Goal: Task Accomplishment & Management: Manage account settings

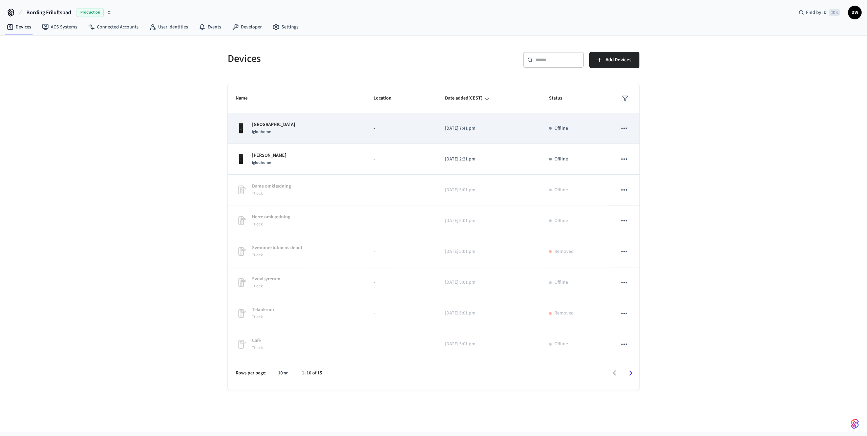
click at [303, 132] on div "Port Hængelås Igloohome" at bounding box center [297, 128] width 122 height 14
click at [621, 128] on icon "sticky table" at bounding box center [624, 128] width 6 height 1
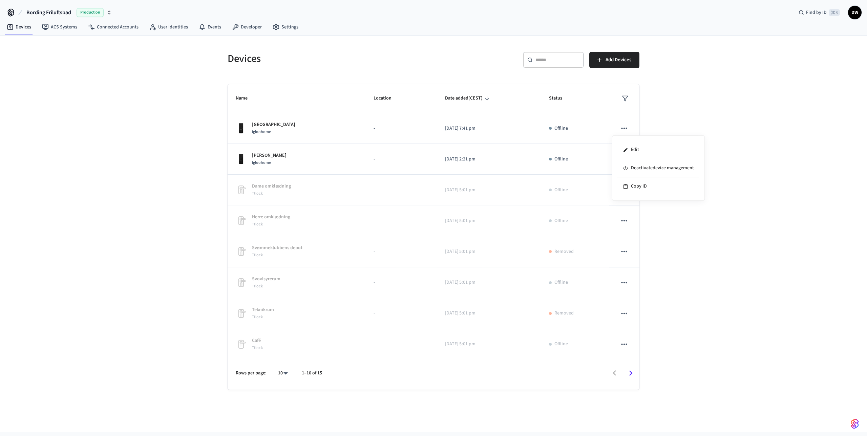
click at [692, 108] on div at bounding box center [433, 218] width 867 height 436
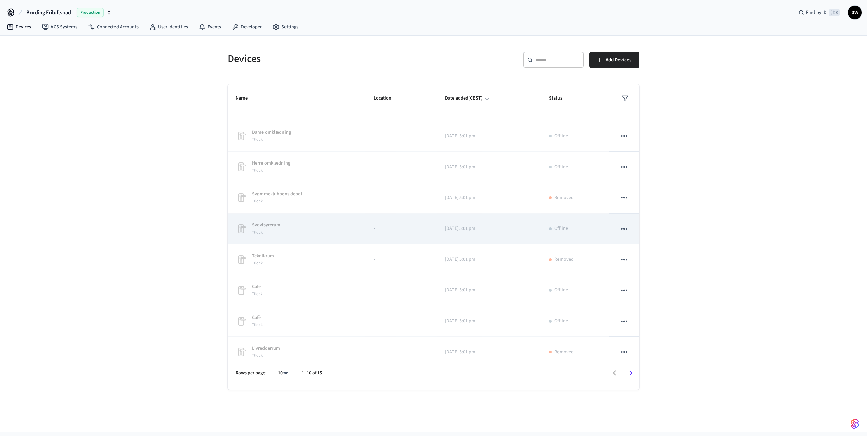
scroll to position [65, 0]
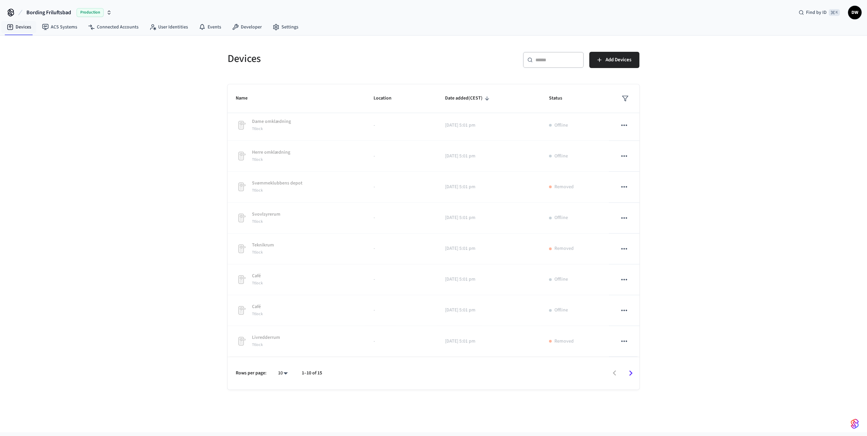
click at [46, 15] on span "Bording Friluftsbad" at bounding box center [48, 12] width 45 height 8
click at [151, 8] on div "Bording Friluftsbad Production Find by ID ⌘ K DW" at bounding box center [433, 10] width 867 height 20
click at [33, 24] on link "Devices" at bounding box center [18, 27] width 35 height 12
click at [282, 370] on body "Bording Friluftsbad Production Find by ID ⌘ K DW Devices ACS Systems Connected …" at bounding box center [433, 216] width 867 height 432
click at [280, 417] on li "All" at bounding box center [280, 416] width 18 height 18
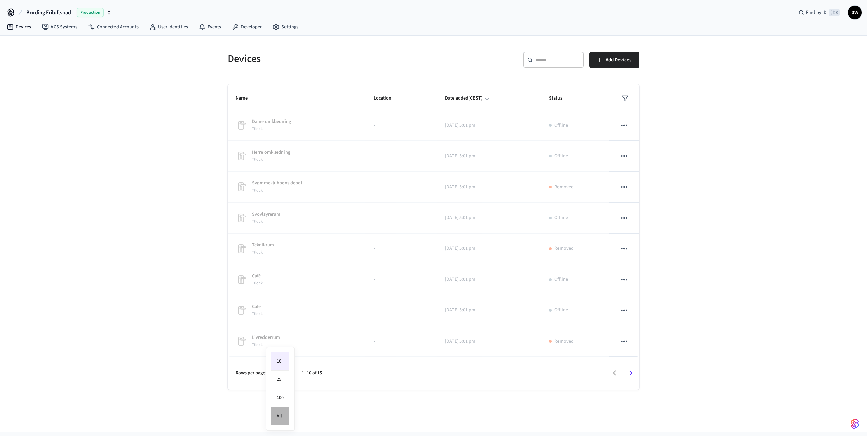
type input "**"
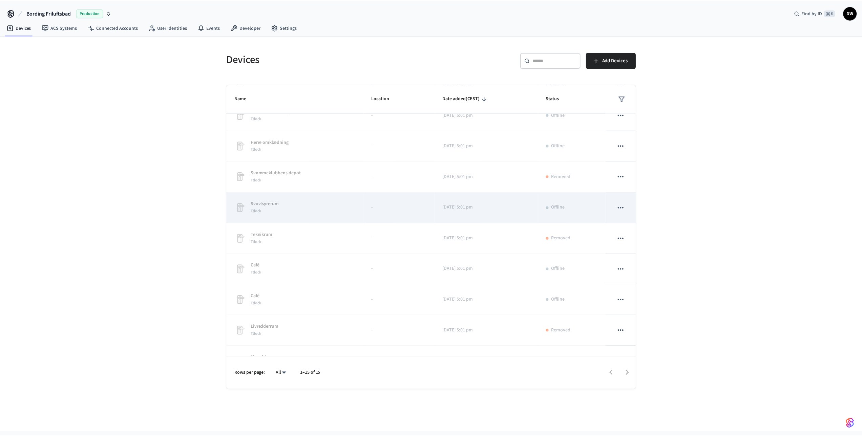
scroll to position [0, 0]
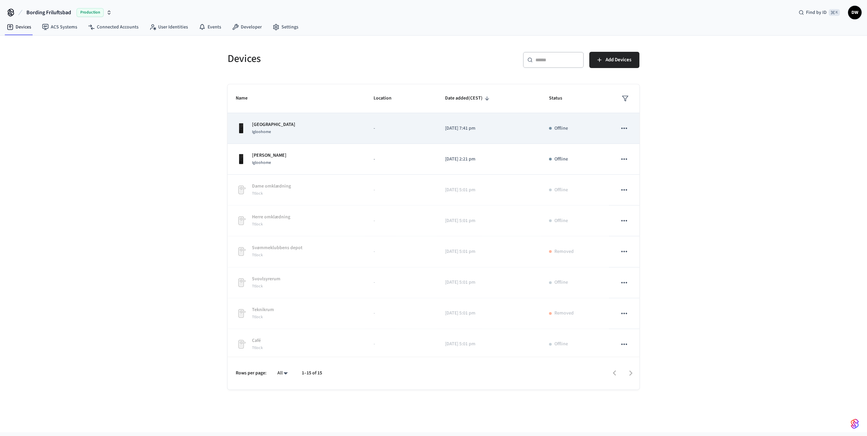
click at [520, 126] on p "[DATE] 7:41 pm" at bounding box center [489, 128] width 88 height 7
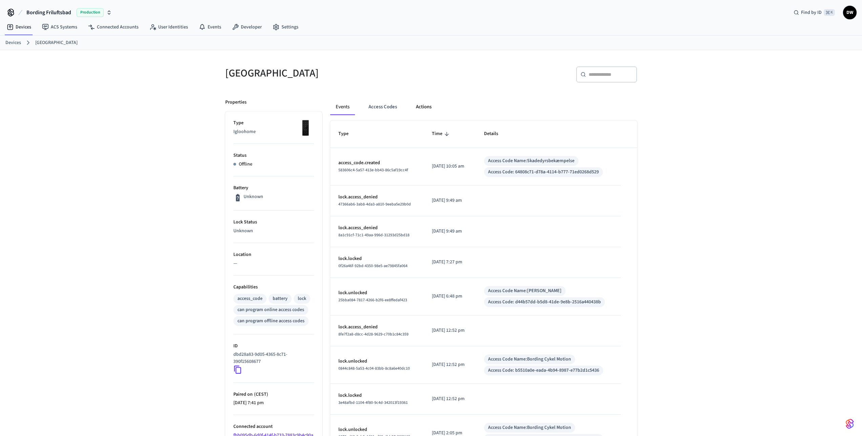
click at [430, 103] on button "Actions" at bounding box center [423, 107] width 26 height 16
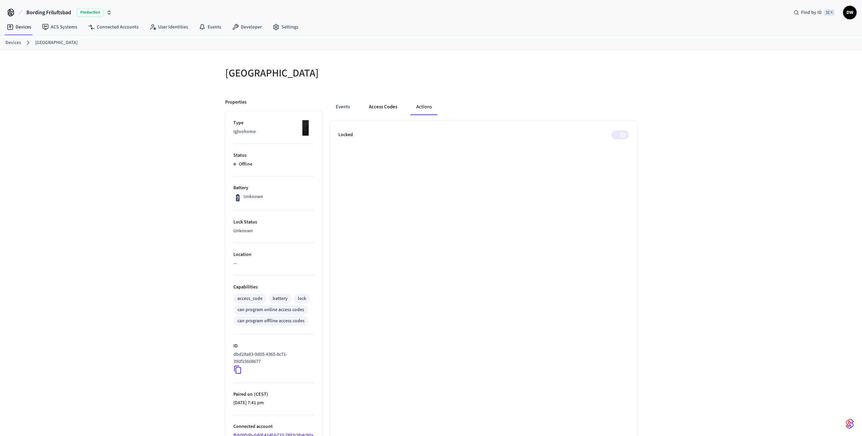
click at [384, 107] on button "Access Codes" at bounding box center [382, 107] width 39 height 16
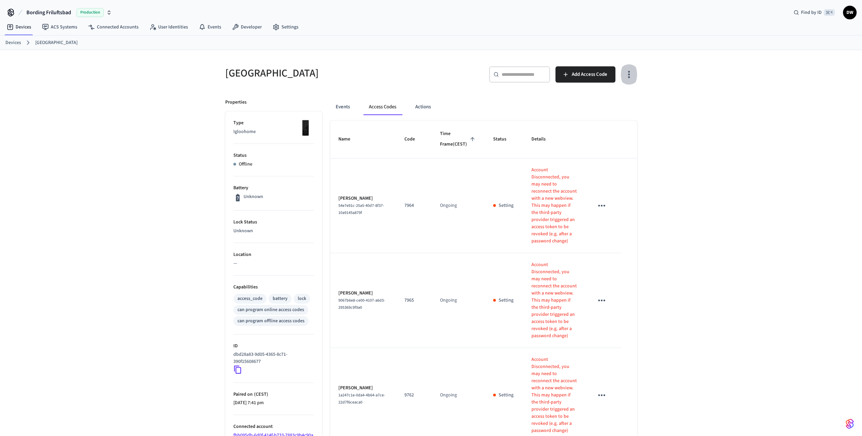
click at [631, 74] on icon "button" at bounding box center [628, 74] width 10 height 10
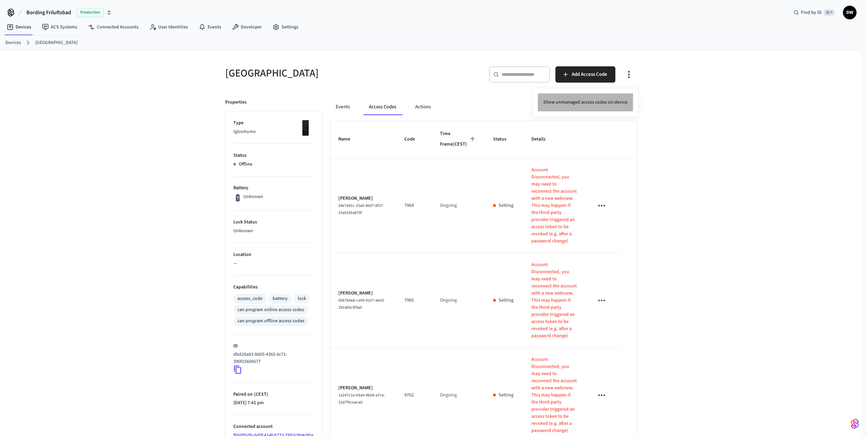
click at [612, 103] on li "Show unmanaged access codes on device" at bounding box center [585, 102] width 95 height 18
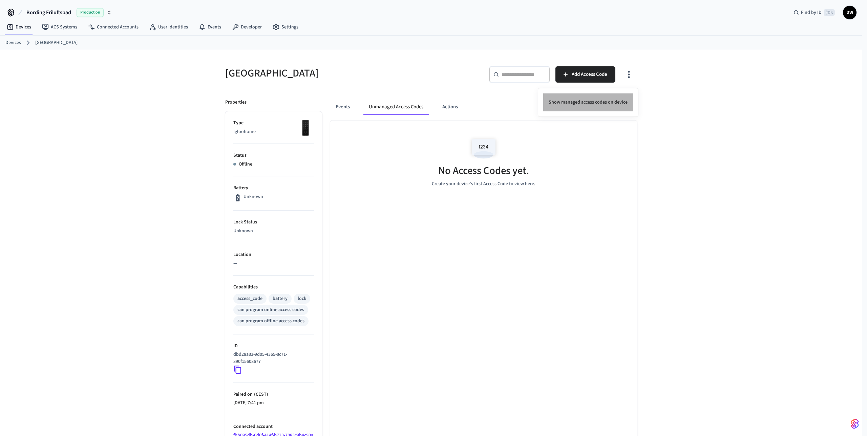
click at [590, 102] on li "Show managed access codes on device" at bounding box center [588, 102] width 90 height 18
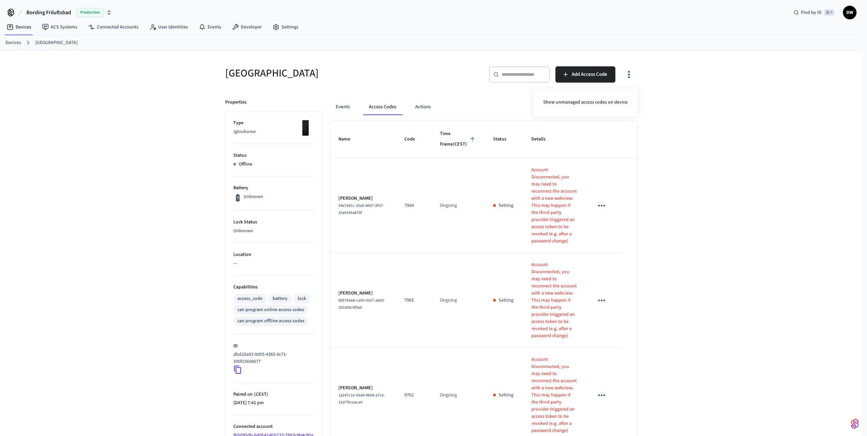
click at [699, 114] on div at bounding box center [433, 218] width 867 height 436
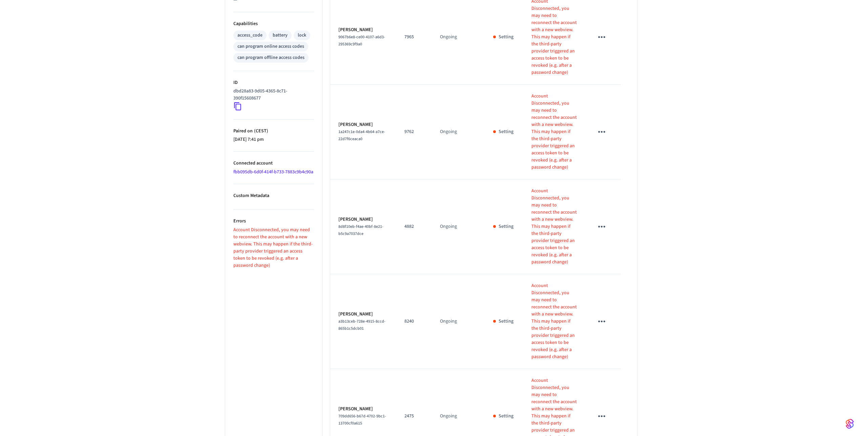
scroll to position [284, 0]
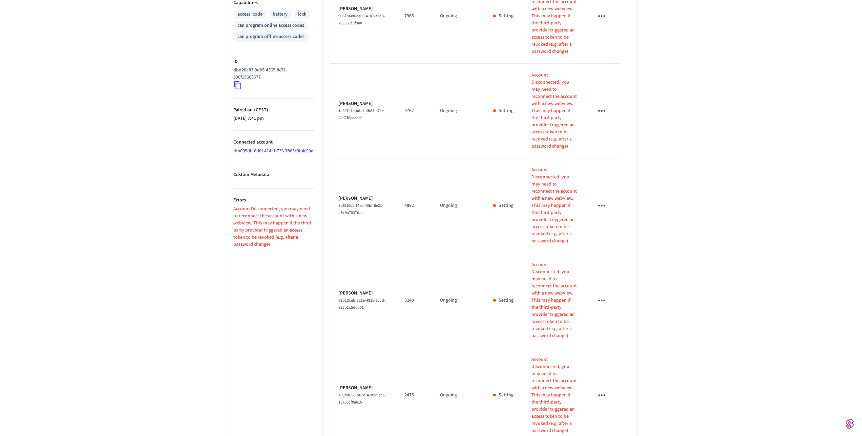
click at [537, 261] on p "Account Disconnected, you may need to reconnect the account with a new webview.…" at bounding box center [554, 300] width 46 height 78
click at [543, 261] on p "Account Disconnected, you may need to reconnect the account with a new webview.…" at bounding box center [554, 300] width 46 height 78
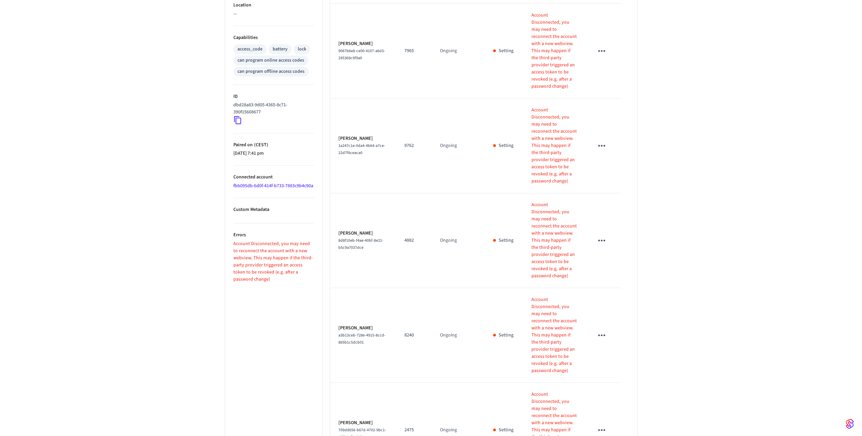
scroll to position [244, 0]
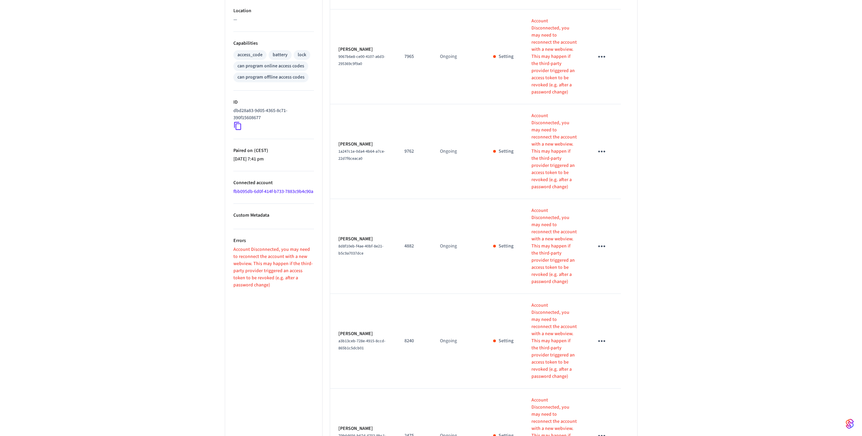
click at [288, 274] on p "Account Disconnected, you may need to reconnect the account with a new webview.…" at bounding box center [273, 267] width 81 height 43
click at [269, 270] on p "Account Disconnected, you may need to reconnect the account with a new webview.…" at bounding box center [273, 267] width 81 height 43
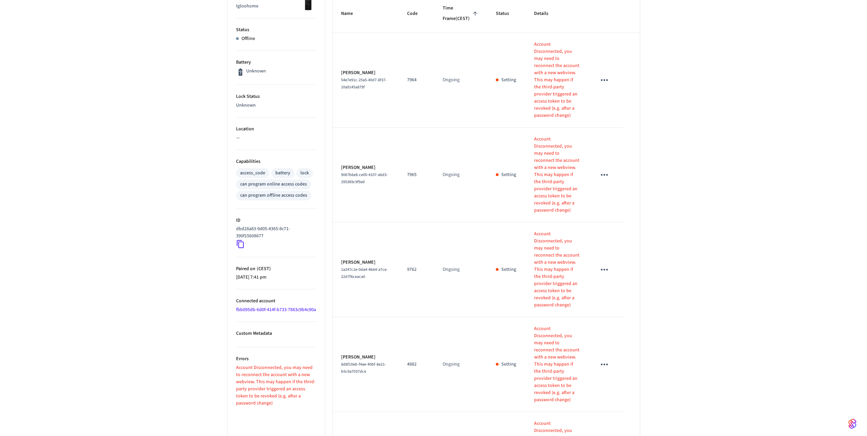
scroll to position [0, 0]
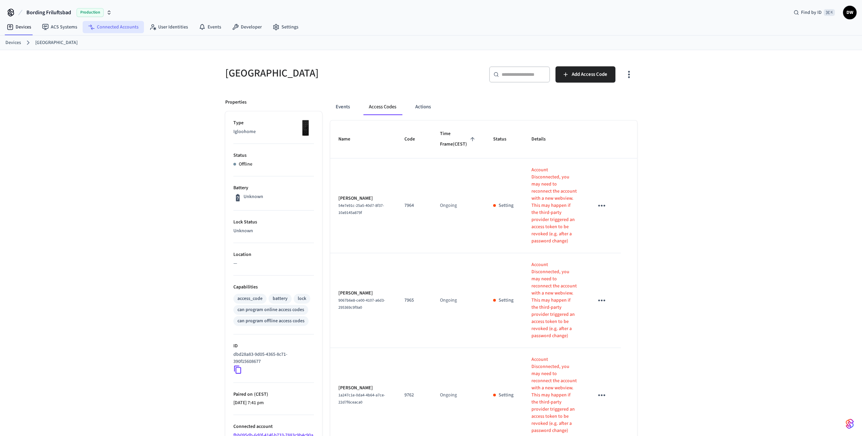
click at [119, 25] on link "Connected Accounts" at bounding box center [113, 27] width 61 height 12
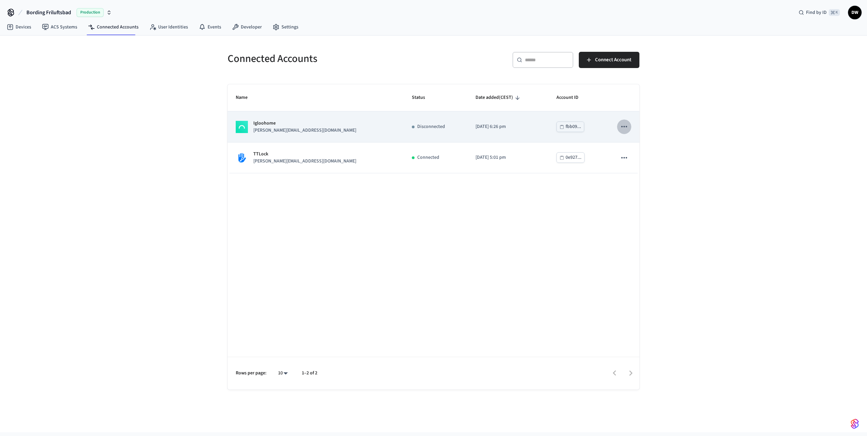
click at [625, 129] on icon "sticky table" at bounding box center [624, 126] width 9 height 9
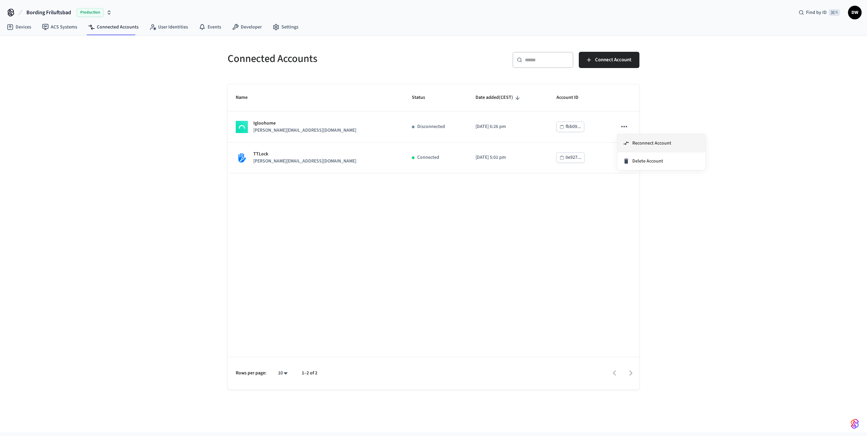
click at [648, 142] on span "Reconnect Account" at bounding box center [651, 143] width 39 height 7
click at [547, 210] on div "Name Status Date added (CEST) Account ID Igloohome daniel@bordingfriluftsbad.dk…" at bounding box center [434, 236] width 412 height 305
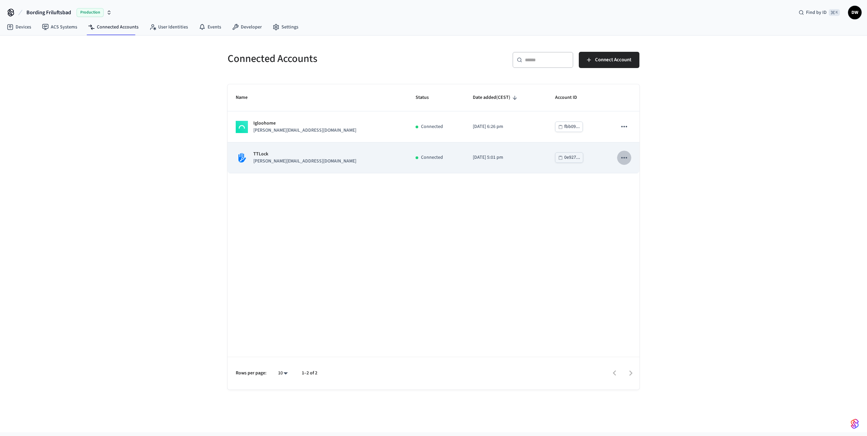
click at [624, 158] on icon "sticky table" at bounding box center [624, 157] width 6 height 1
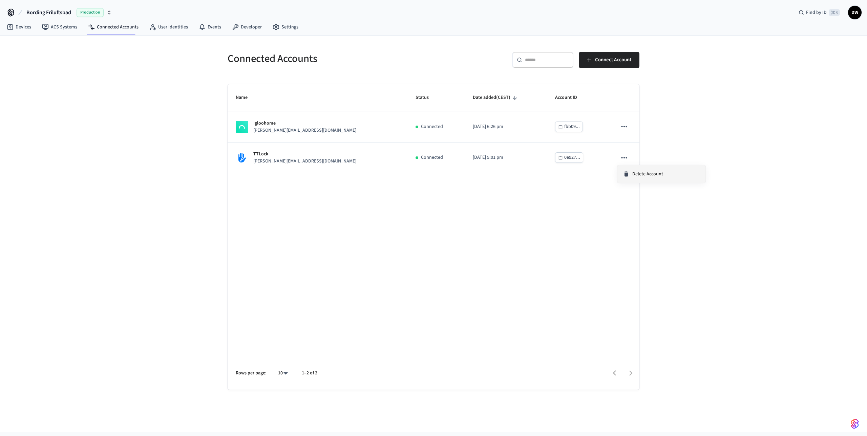
click at [644, 175] on span "Delete Account" at bounding box center [647, 174] width 31 height 7
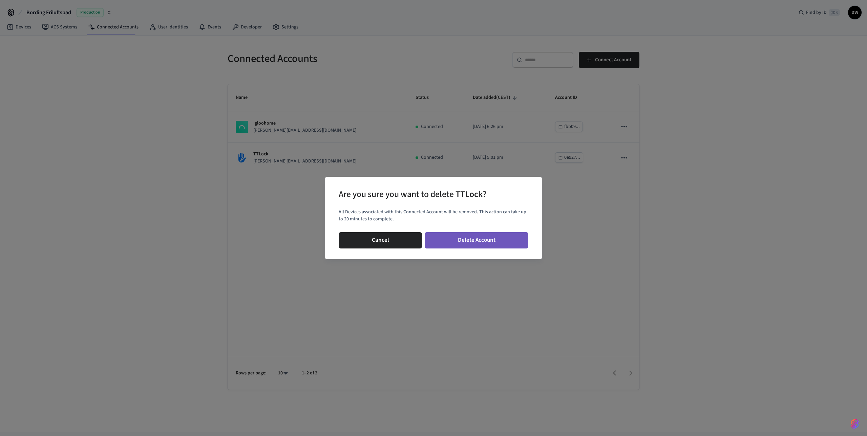
click at [476, 240] on button "Delete Account" at bounding box center [477, 240] width 104 height 16
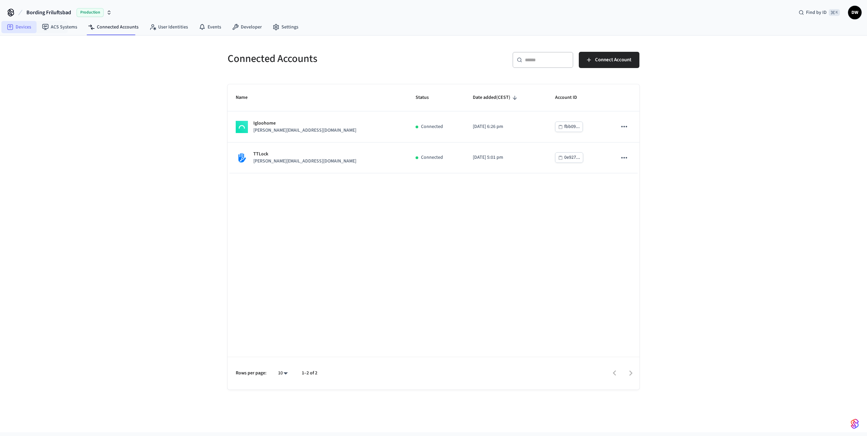
click at [18, 26] on link "Devices" at bounding box center [18, 27] width 35 height 12
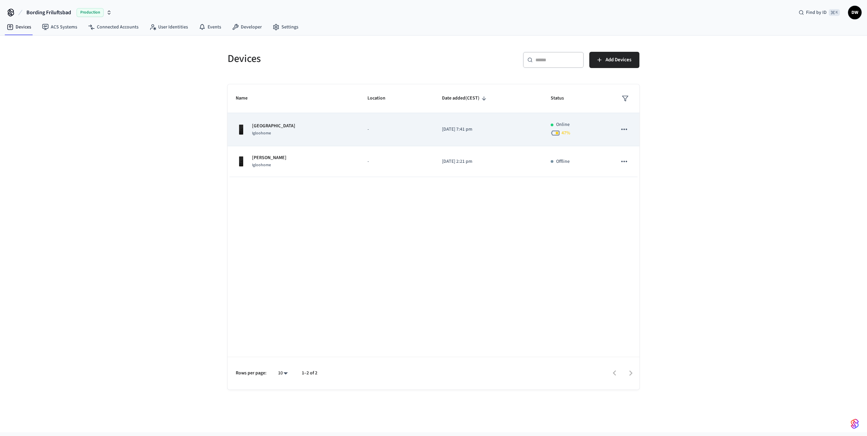
click at [627, 128] on icon "sticky table" at bounding box center [624, 129] width 9 height 9
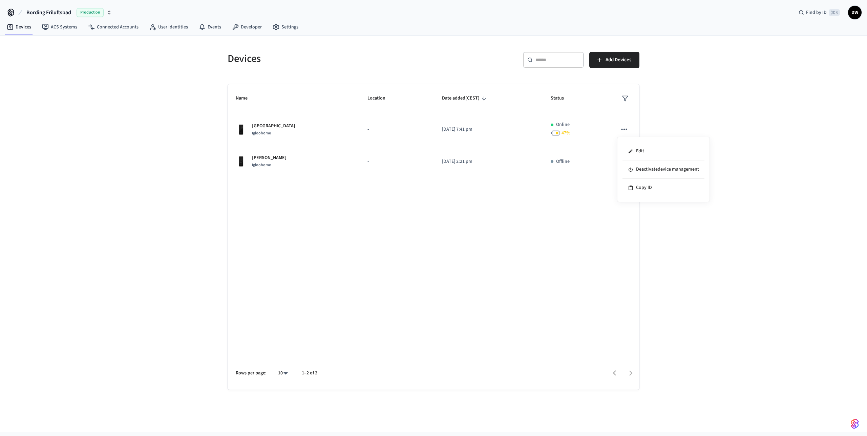
click at [678, 124] on div at bounding box center [433, 218] width 867 height 436
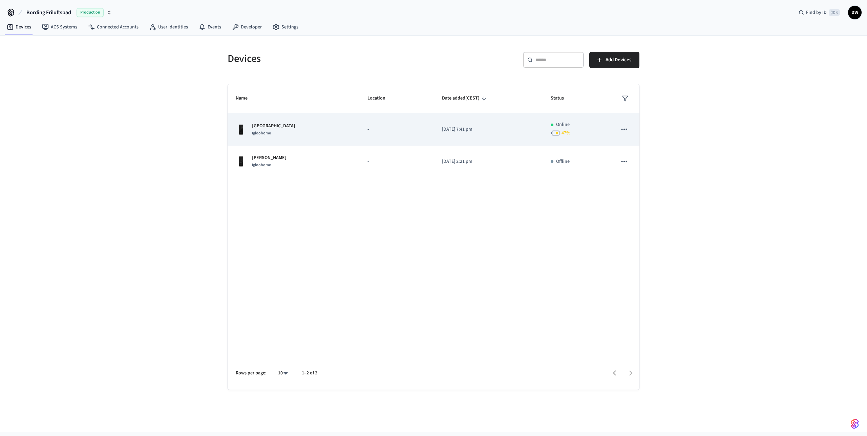
click at [462, 125] on td "[DATE] 7:41 pm" at bounding box center [488, 129] width 109 height 33
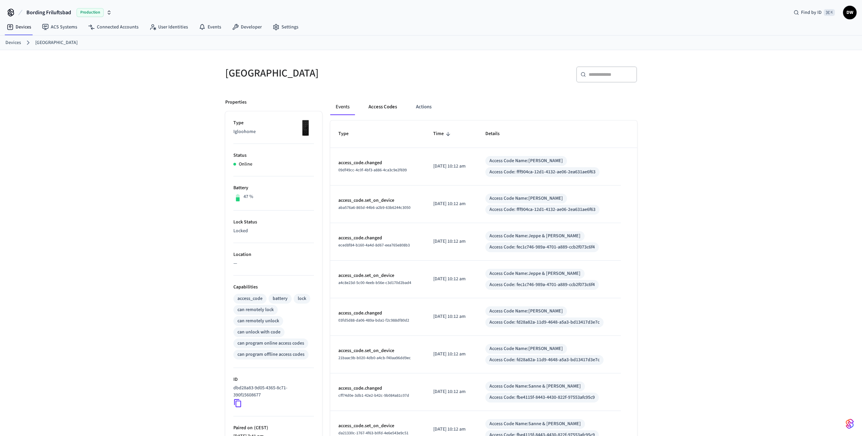
click at [385, 106] on button "Access Codes" at bounding box center [382, 107] width 39 height 16
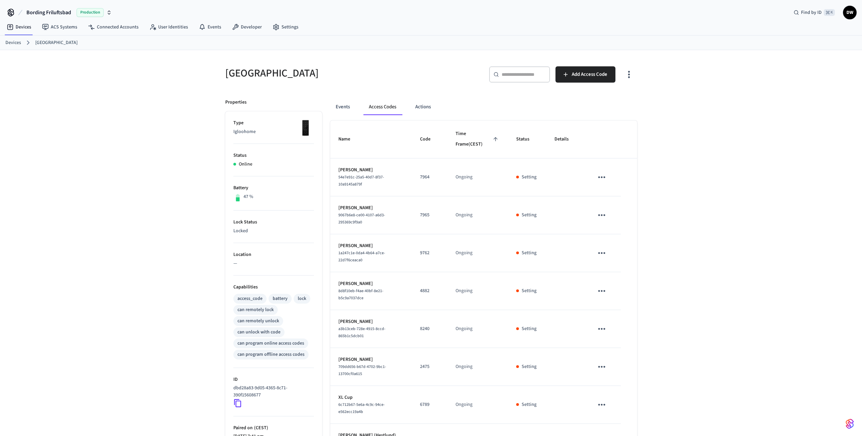
click at [513, 77] on input "text" at bounding box center [524, 74] width 44 height 7
paste input "**********"
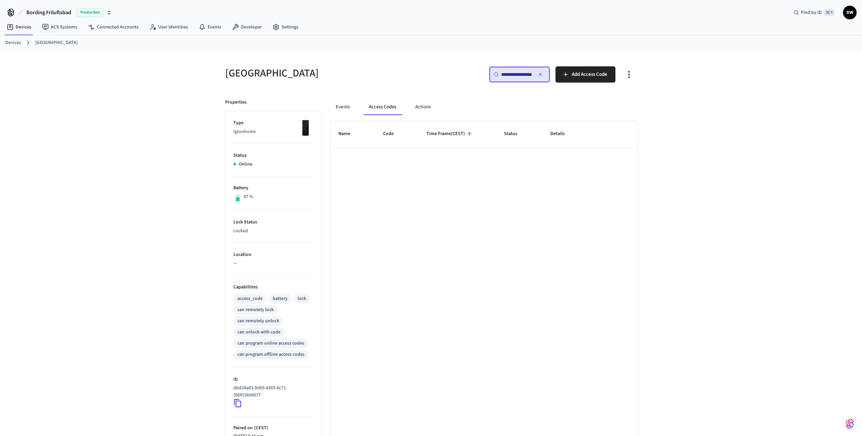
paste input "text"
type input "**********"
click at [530, 176] on p "Setting" at bounding box center [529, 177] width 15 height 7
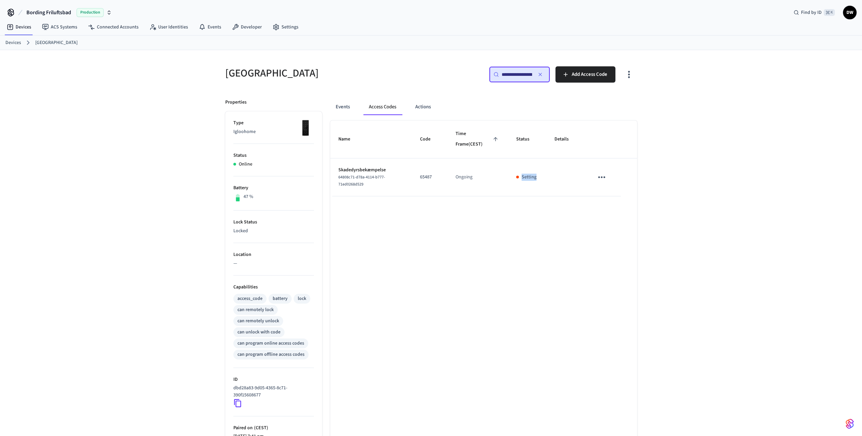
click at [530, 176] on p "Setting" at bounding box center [529, 177] width 15 height 7
click at [556, 176] on td "sticky table" at bounding box center [565, 177] width 39 height 38
click at [540, 73] on icon "button" at bounding box center [539, 74] width 5 height 5
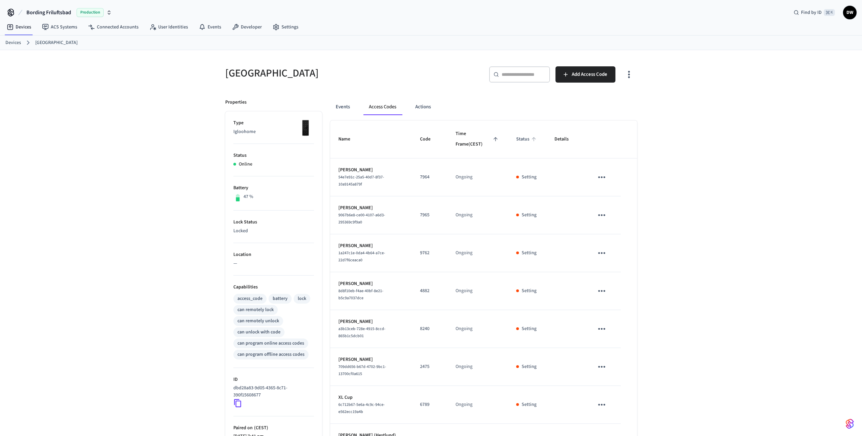
click at [523, 140] on span "Status" at bounding box center [527, 139] width 22 height 10
click at [528, 139] on span "Status" at bounding box center [527, 139] width 22 height 10
click at [529, 140] on span "Status" at bounding box center [527, 139] width 22 height 10
click at [526, 140] on span "Status" at bounding box center [527, 139] width 22 height 10
click at [524, 140] on span "Status" at bounding box center [527, 139] width 22 height 10
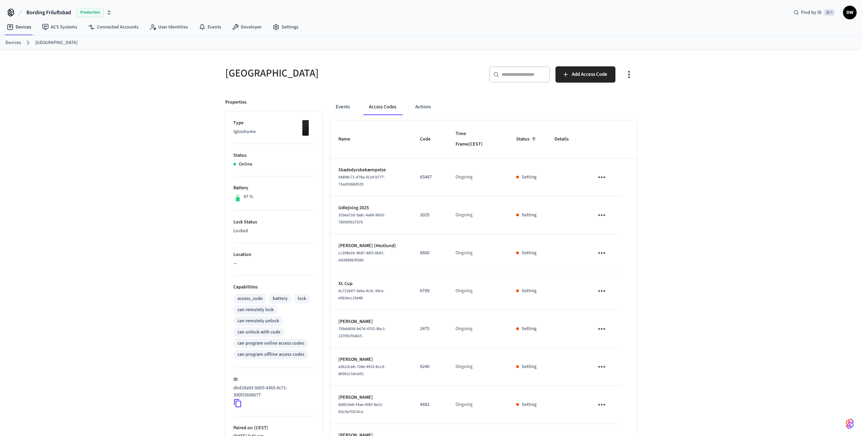
click at [524, 139] on span "Status" at bounding box center [527, 139] width 22 height 10
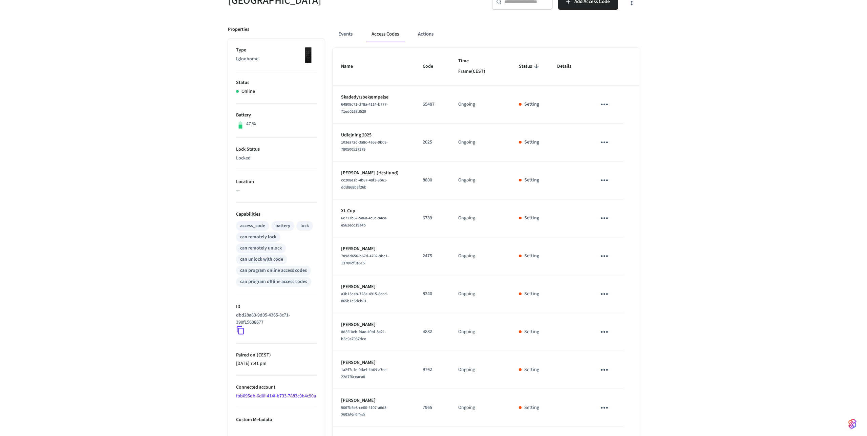
scroll to position [134, 0]
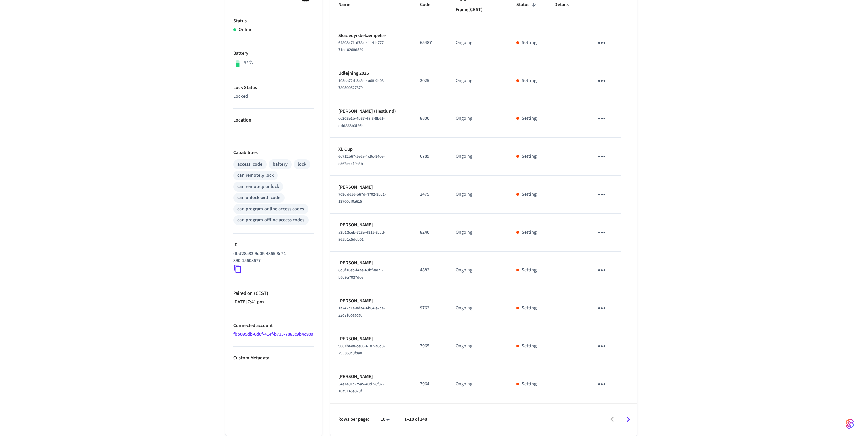
click at [386, 418] on body "Bording Friluftsbad Production Find by ID ⌘ K DW Devices ACS Systems Connected …" at bounding box center [431, 151] width 862 height 571
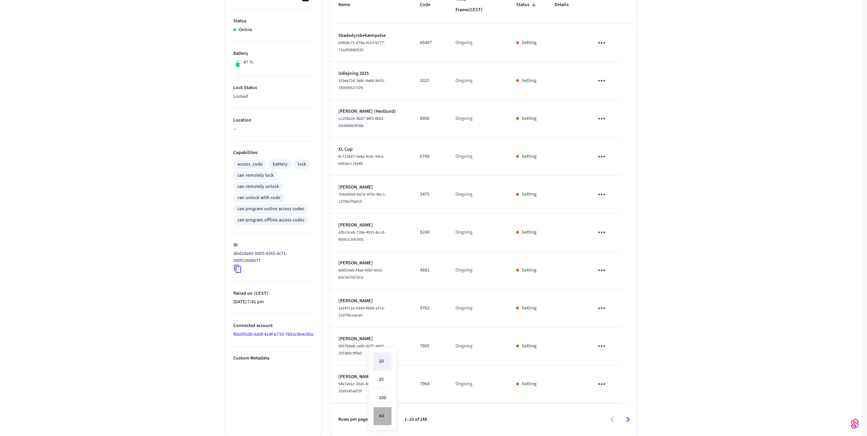
click at [384, 416] on li "All" at bounding box center [383, 416] width 18 height 18
type input "**"
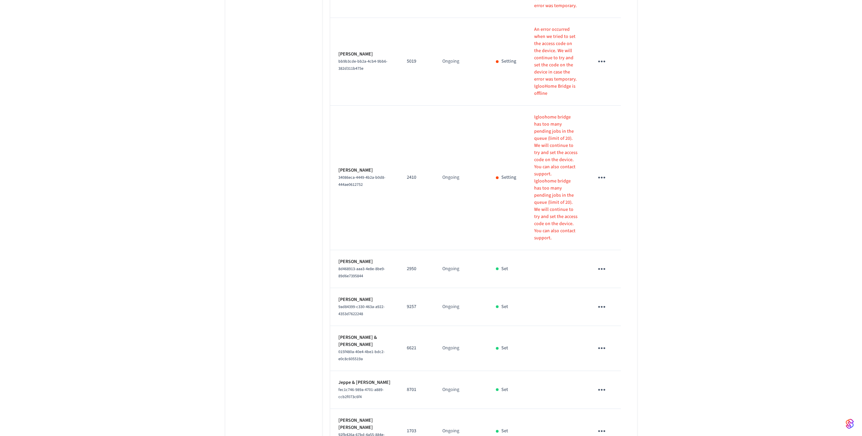
scroll to position [1166, 0]
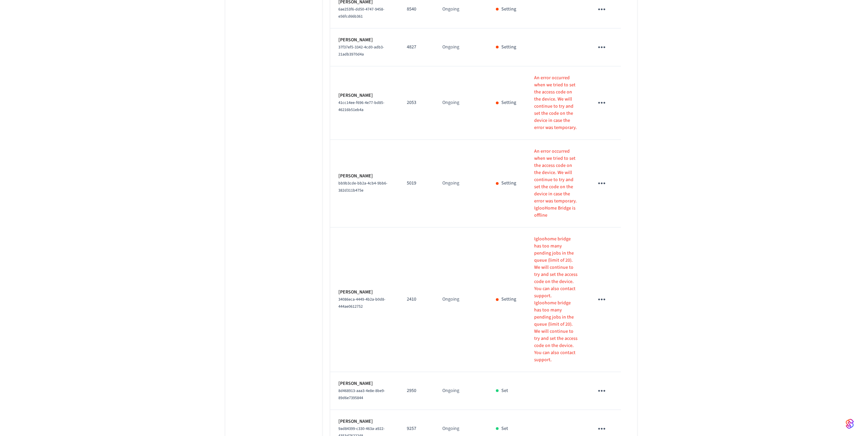
click at [548, 236] on p "Igloohome bridge has too many pending jobs in the queue (limit of 20). We will …" at bounding box center [555, 268] width 43 height 64
click at [554, 236] on p "Igloohome bridge has too many pending jobs in the queue (limit of 20). We will …" at bounding box center [555, 268] width 43 height 64
click at [552, 236] on p "Igloohome bridge has too many pending jobs in the queue (limit of 20). We will …" at bounding box center [555, 268] width 43 height 64
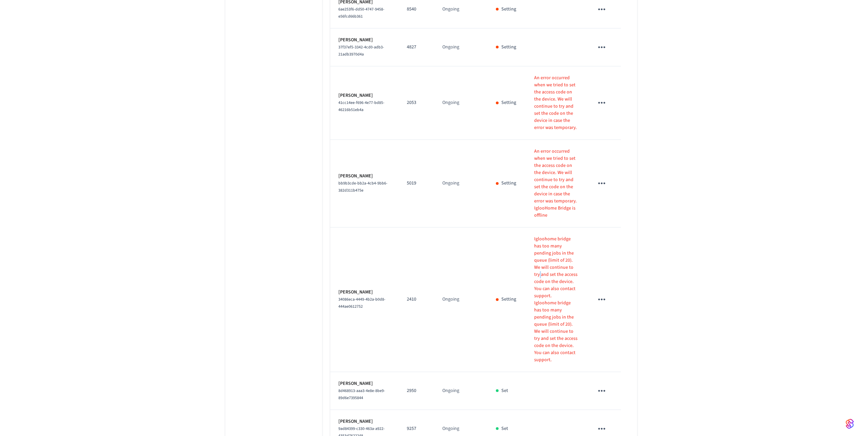
click at [552, 236] on p "Igloohome bridge has too many pending jobs in the queue (limit of 20). We will …" at bounding box center [555, 268] width 43 height 64
click at [550, 300] on p "Igloohome bridge has too many pending jobs in the queue (limit of 20). We will …" at bounding box center [555, 332] width 43 height 64
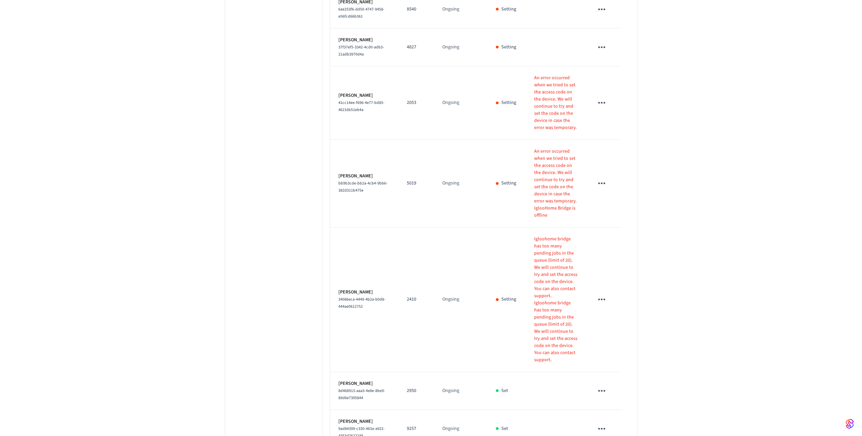
click at [546, 236] on p "Igloohome bridge has too many pending jobs in the queue (limit of 20). We will …" at bounding box center [555, 268] width 43 height 64
click at [546, 300] on p "Igloohome bridge has too many pending jobs in the queue (limit of 20). We will …" at bounding box center [555, 332] width 43 height 64
click at [551, 300] on p "Igloohome bridge has too many pending jobs in the queue (limit of 20). We will …" at bounding box center [555, 332] width 43 height 64
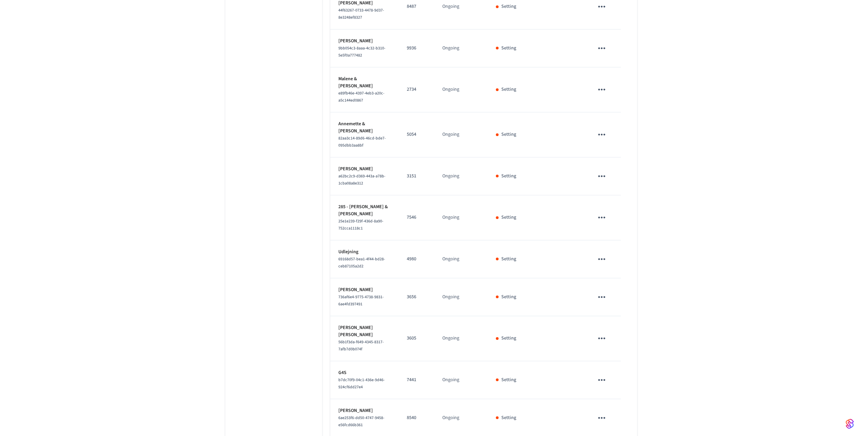
scroll to position [760, 0]
click at [602, 210] on icon "sticky table" at bounding box center [601, 215] width 10 height 10
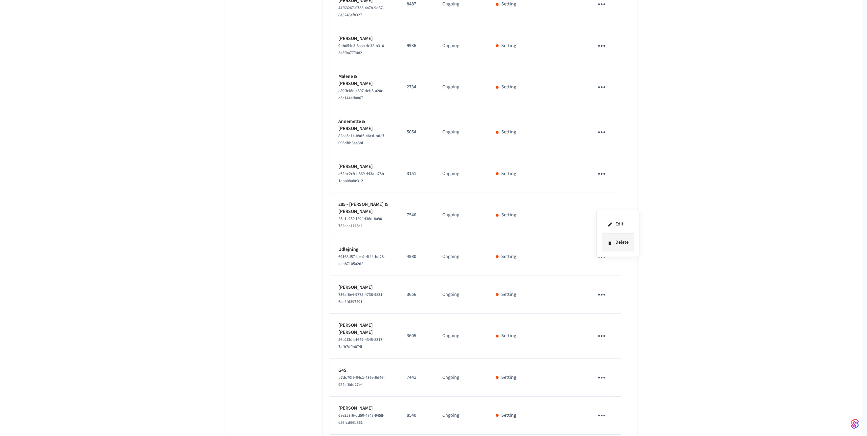
click at [619, 241] on li "Delete" at bounding box center [618, 243] width 32 height 18
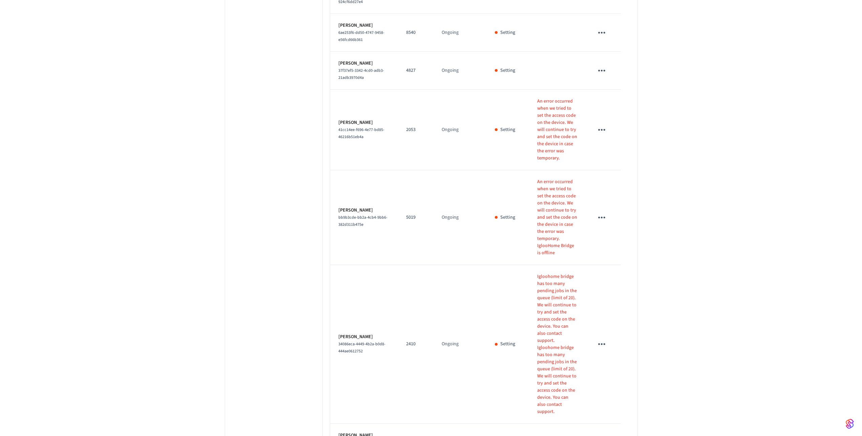
scroll to position [1097, 0]
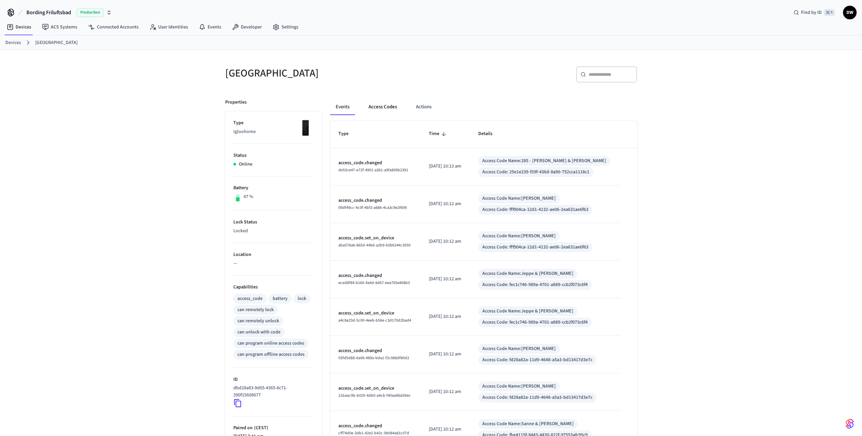
click at [379, 108] on button "Access Codes" at bounding box center [382, 107] width 39 height 16
click at [396, 112] on button "Access Codes" at bounding box center [382, 107] width 39 height 16
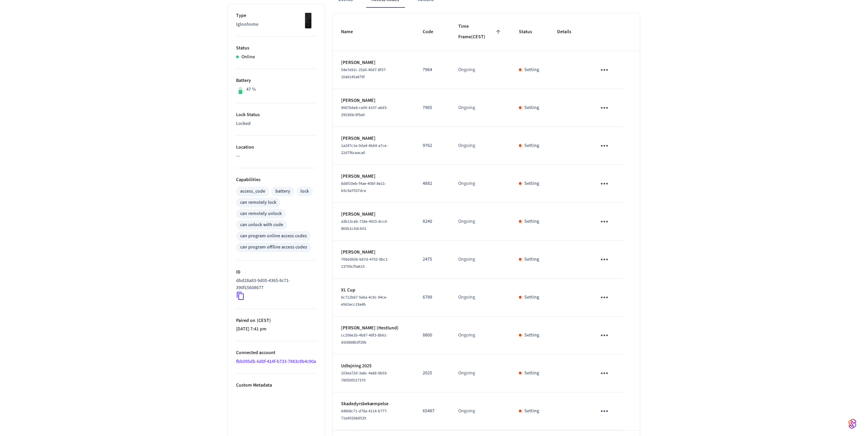
scroll to position [134, 0]
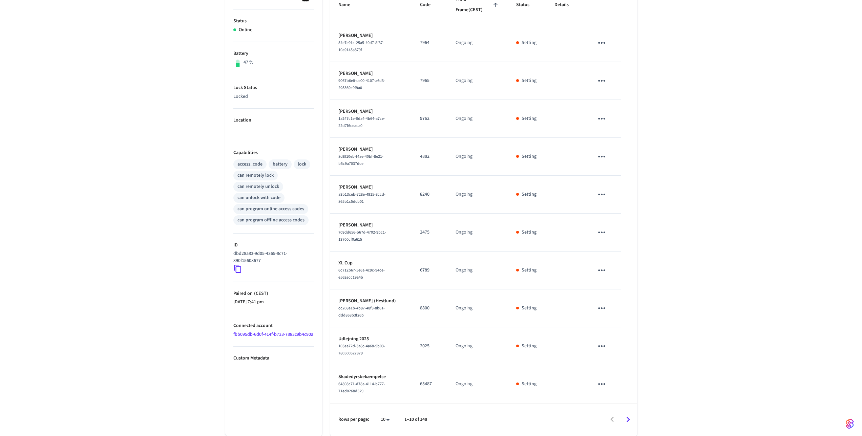
click at [386, 418] on body "Bording Friluftsbad Production Find by ID ⌘ K DW Devices ACS Systems Connected …" at bounding box center [431, 151] width 862 height 571
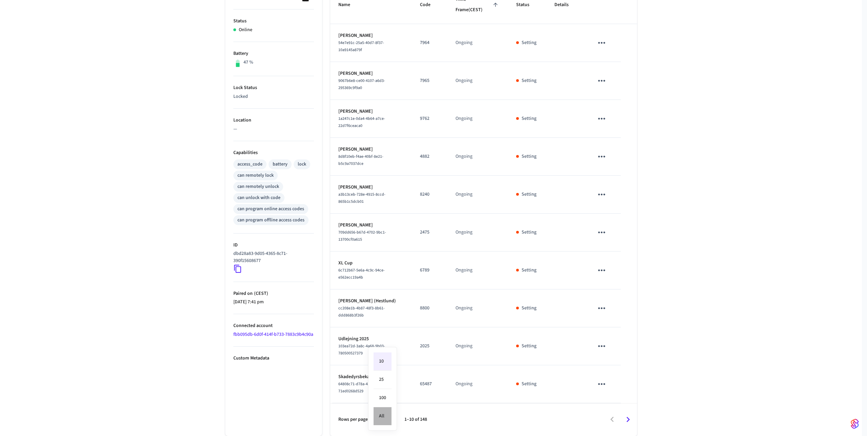
click at [383, 416] on li "All" at bounding box center [383, 416] width 18 height 18
type input "**"
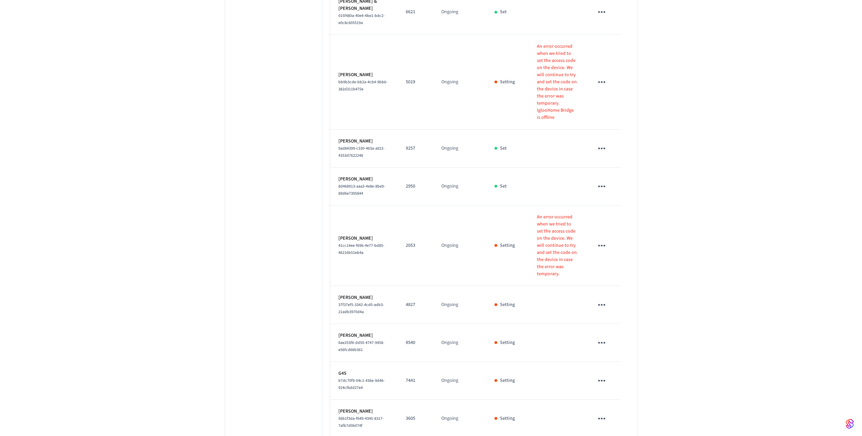
scroll to position [4560, 0]
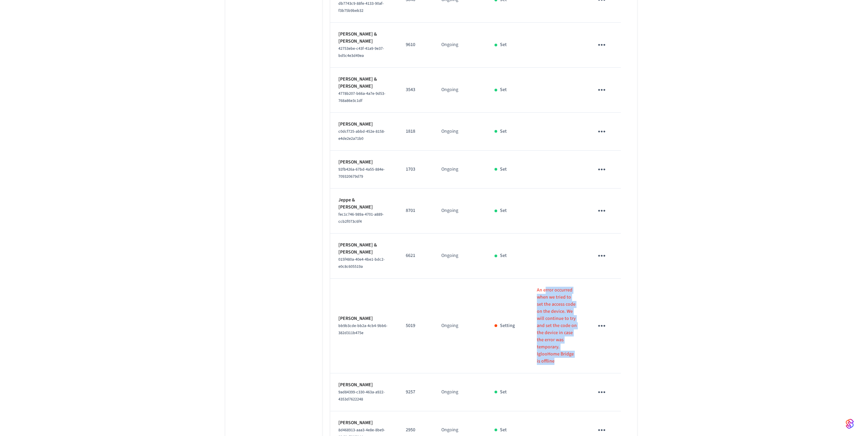
drag, startPoint x: 566, startPoint y: 304, endPoint x: 534, endPoint y: 244, distance: 68.3
click at [534, 279] on td "An error occurred when we tried to set the access code on the device. We will c…" at bounding box center [557, 326] width 57 height 95
click at [537, 287] on p "An error occurred when we tried to set the access code on the device. We will c…" at bounding box center [557, 319] width 41 height 64
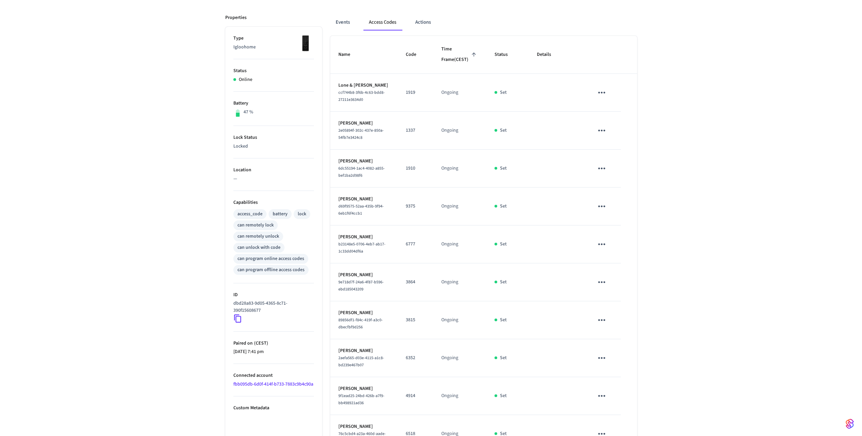
scroll to position [81, 0]
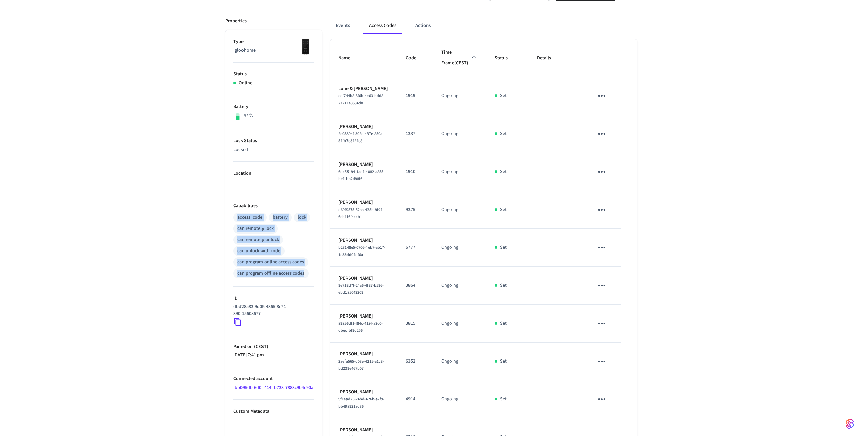
drag, startPoint x: 311, startPoint y: 276, endPoint x: 228, endPoint y: 215, distance: 102.8
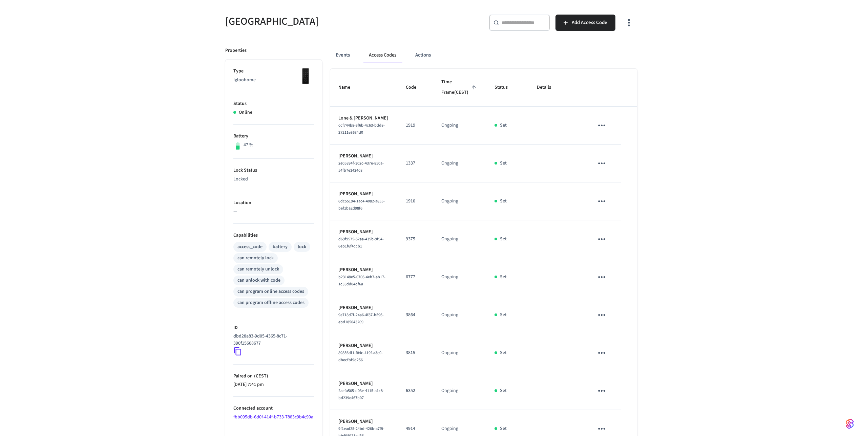
scroll to position [41, 0]
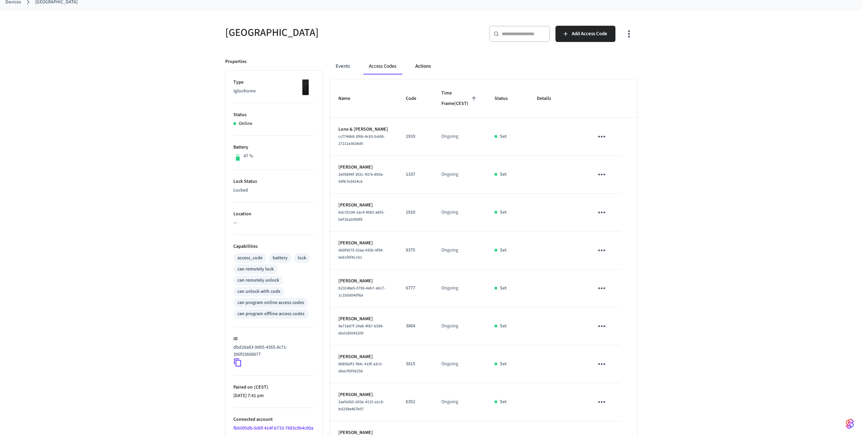
click at [427, 67] on button "Actions" at bounding box center [423, 66] width 26 height 16
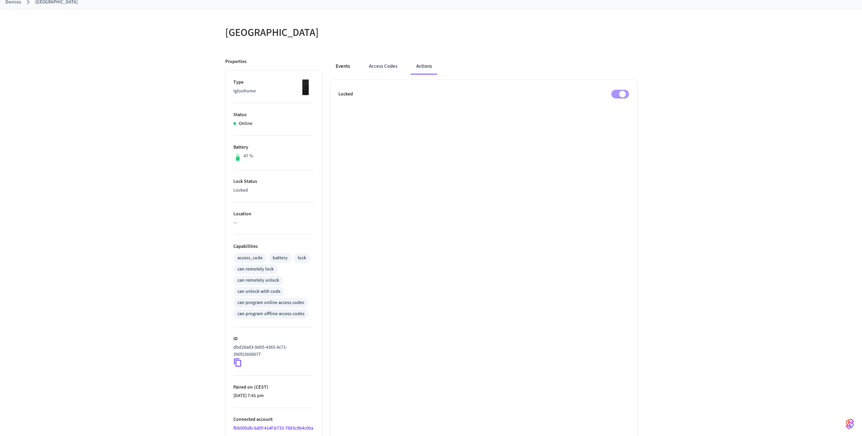
click at [342, 65] on button "Events" at bounding box center [342, 66] width 25 height 16
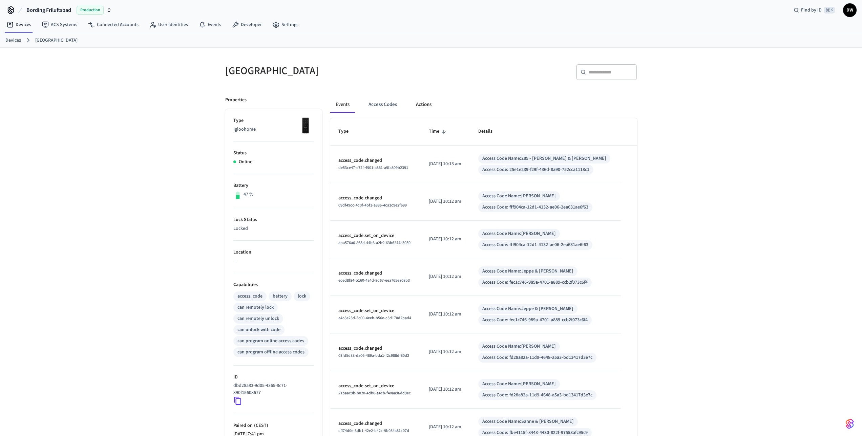
scroll to position [0, 0]
